Goal: Task Accomplishment & Management: Manage account settings

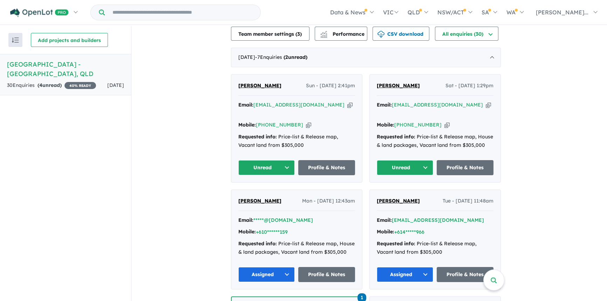
scroll to position [223, 0]
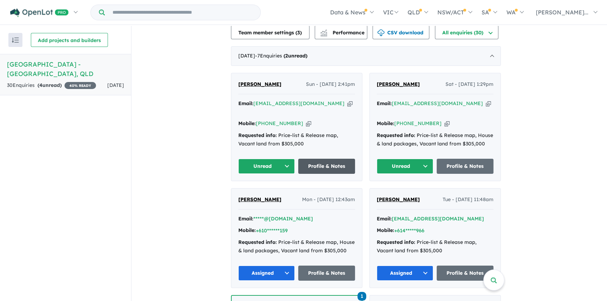
click at [321, 159] on link "Profile & Notes" at bounding box center [326, 166] width 57 height 15
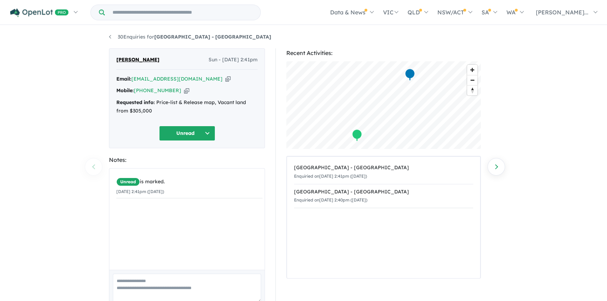
click at [225, 79] on icon "button" at bounding box center [227, 78] width 5 height 7
click at [184, 93] on icon "button" at bounding box center [186, 90] width 5 height 7
click at [196, 136] on button "Unread" at bounding box center [187, 133] width 56 height 15
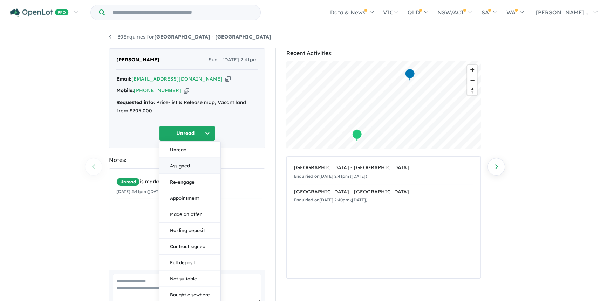
click at [176, 163] on button "Assigned" at bounding box center [190, 166] width 61 height 16
